Goal: Navigation & Orientation: Find specific page/section

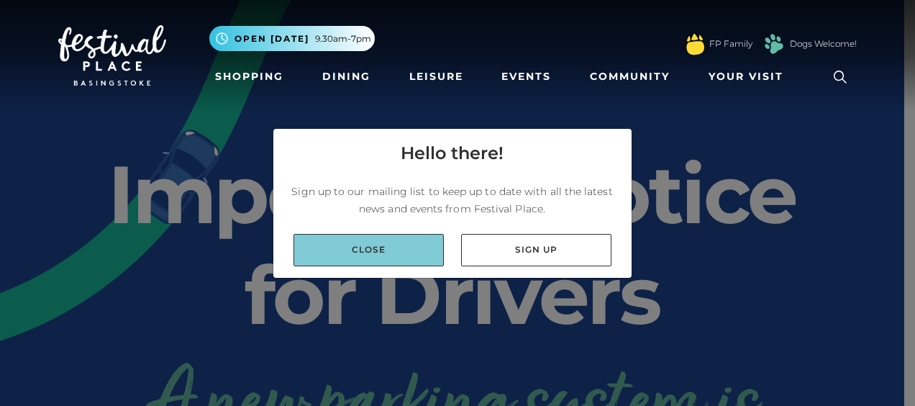
click at [400, 246] on link "Close" at bounding box center [368, 250] width 150 height 32
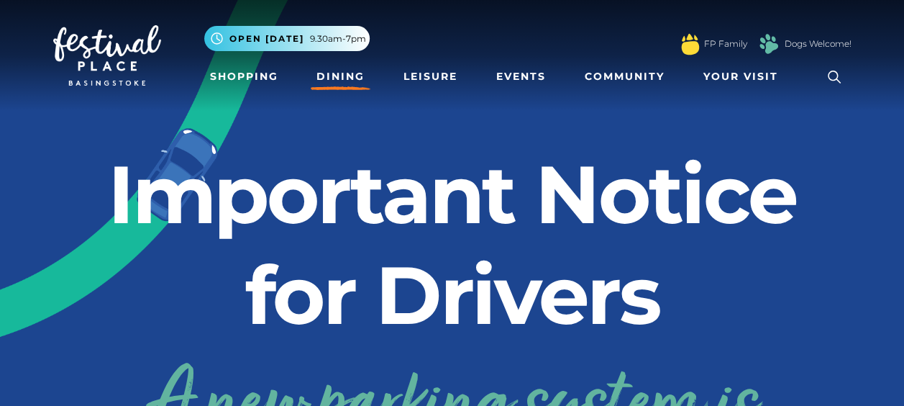
click at [355, 76] on link "Dining" at bounding box center [341, 76] width 60 height 27
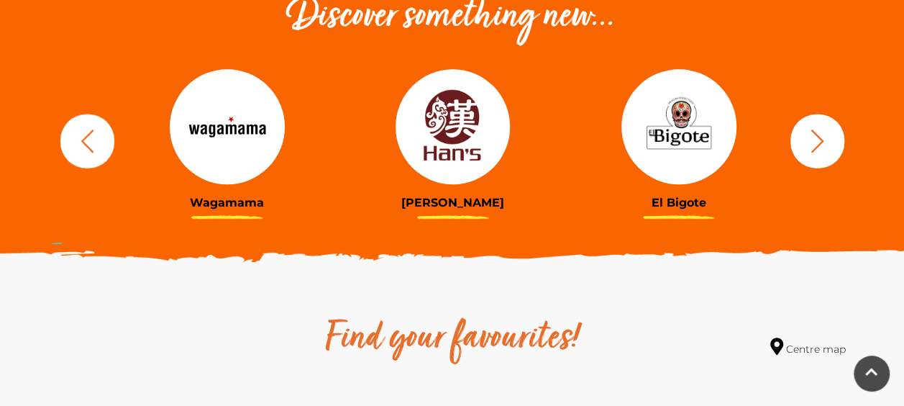
scroll to position [537, 0]
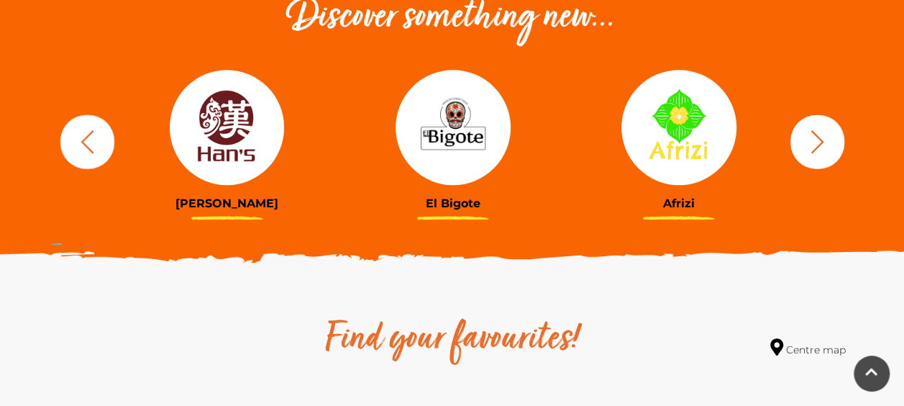
click at [822, 150] on icon "button" at bounding box center [817, 141] width 27 height 27
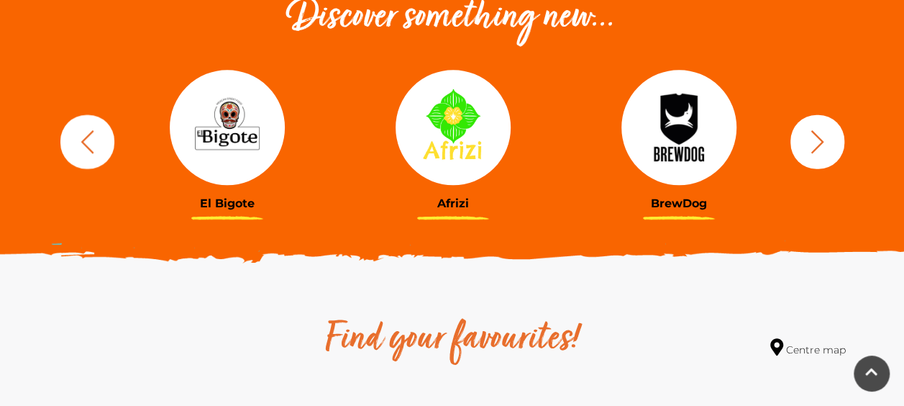
click at [822, 150] on icon "button" at bounding box center [817, 141] width 27 height 27
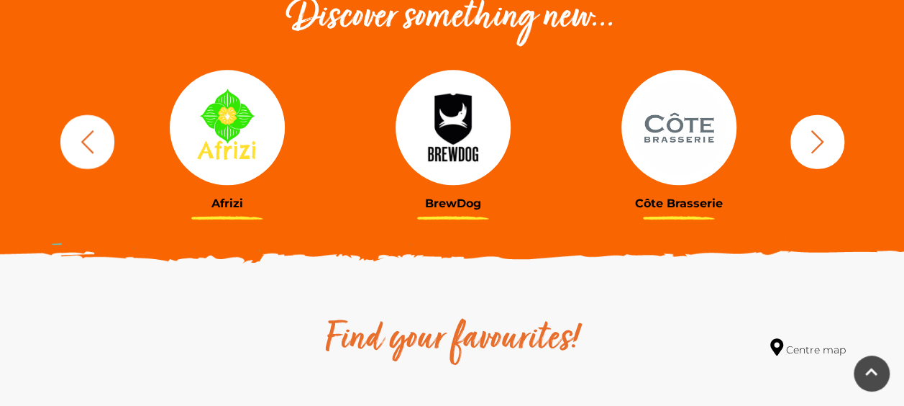
click at [822, 150] on icon "button" at bounding box center [817, 141] width 27 height 27
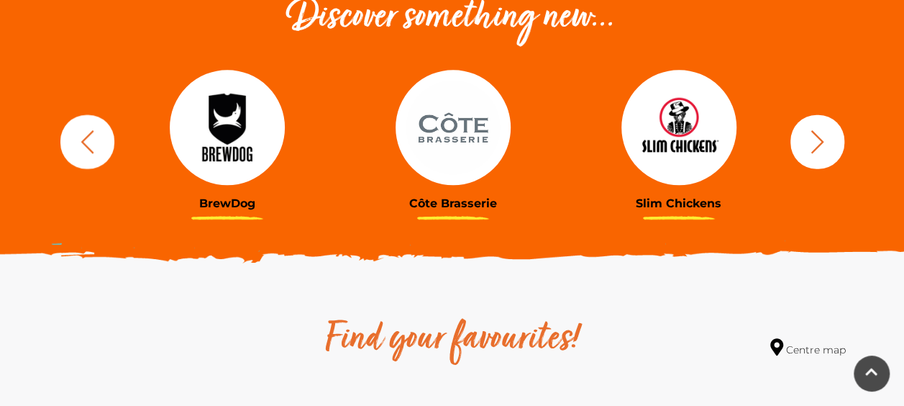
click at [822, 150] on icon "button" at bounding box center [817, 141] width 27 height 27
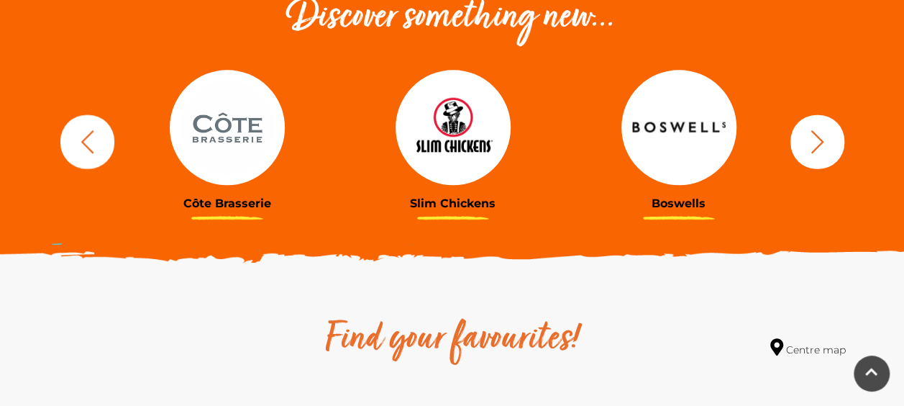
click at [822, 150] on icon "button" at bounding box center [817, 141] width 27 height 27
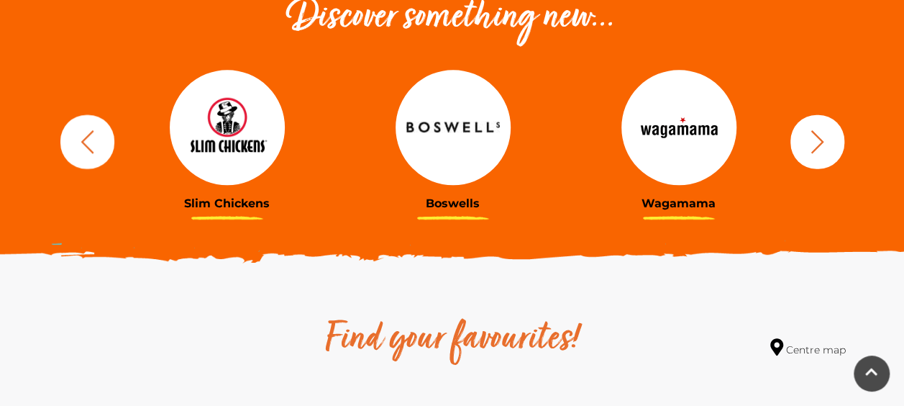
click at [822, 150] on icon "button" at bounding box center [817, 141] width 27 height 27
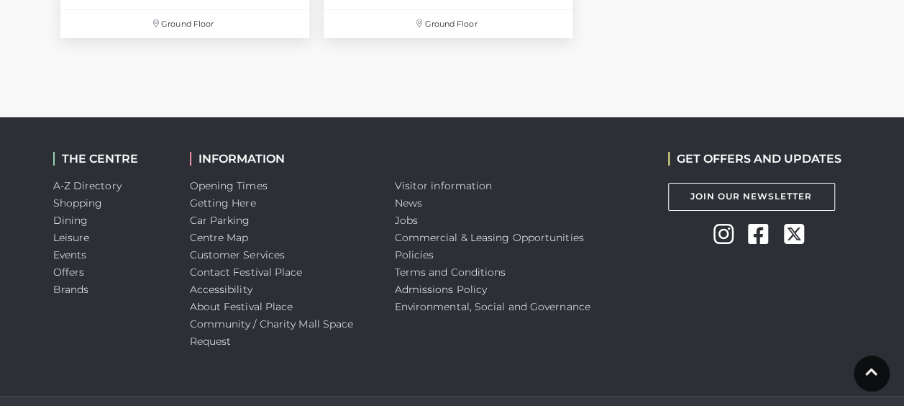
scroll to position [5286, 0]
